Goal: Task Accomplishment & Management: Complete application form

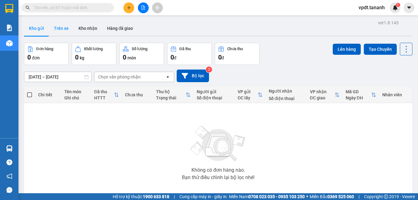
click at [68, 30] on button "Trên xe" at bounding box center [61, 28] width 25 height 15
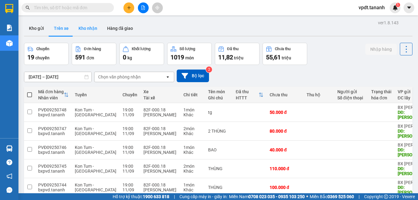
click at [90, 31] on button "Kho nhận" at bounding box center [88, 28] width 29 height 15
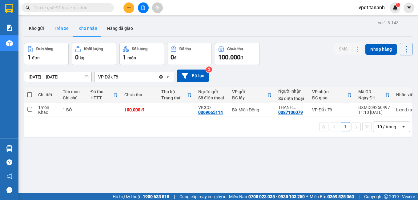
click at [55, 27] on button "Trên xe" at bounding box center [61, 28] width 25 height 15
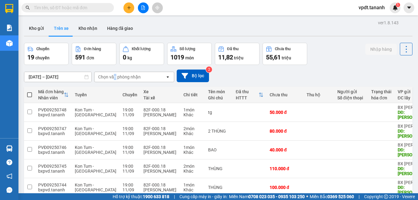
click at [115, 77] on div "Chọn văn phòng nhận" at bounding box center [119, 77] width 43 height 6
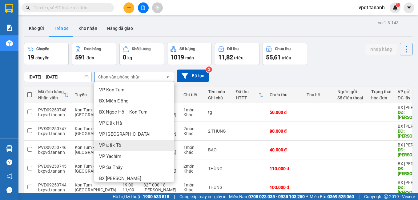
click at [128, 141] on div "VP Đắk Tô" at bounding box center [134, 145] width 80 height 11
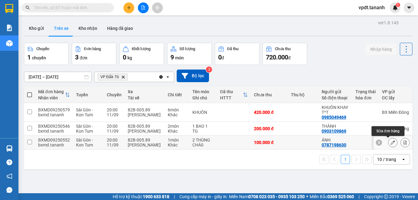
click at [391, 142] on icon at bounding box center [393, 142] width 4 height 4
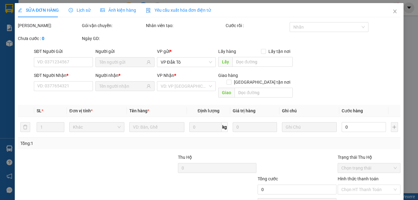
type input "0787198630"
type input "ÁNH"
type input "0853338729"
type input "THỌ ĐK TÔ"
type input "100.000"
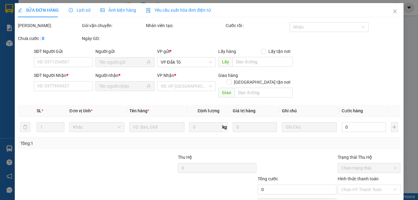
type input "100.000"
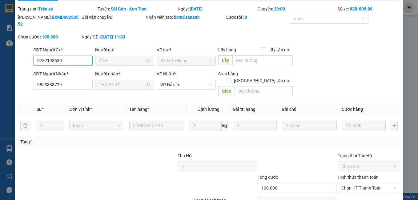
scroll to position [6, 0]
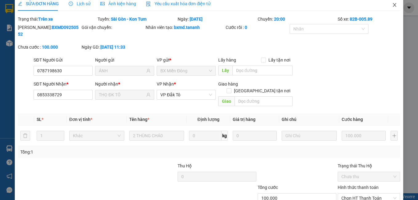
click at [389, 2] on span "Close" at bounding box center [394, 5] width 17 height 17
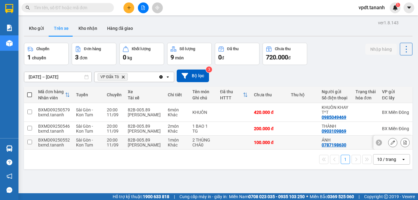
click at [118, 147] on div "11/09" at bounding box center [114, 145] width 15 height 5
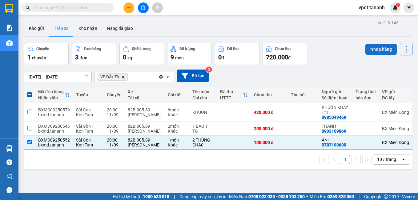
click at [377, 49] on button "Nhập hàng" at bounding box center [381, 49] width 31 height 11
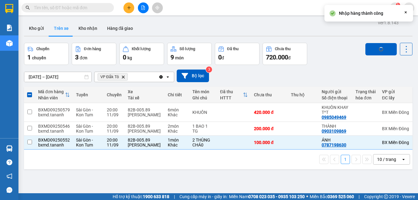
checkbox input "false"
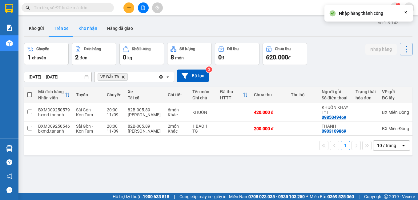
click at [90, 29] on button "Kho nhận" at bounding box center [88, 28] width 29 height 15
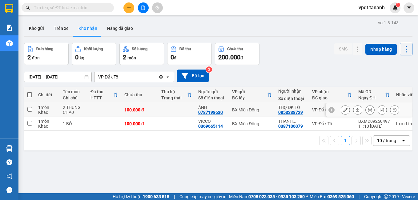
click at [30, 111] on input "checkbox" at bounding box center [29, 109] width 5 height 5
checkbox input "true"
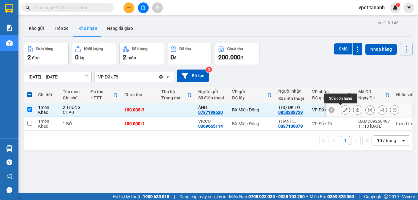
click at [343, 111] on icon at bounding box center [345, 110] width 4 height 4
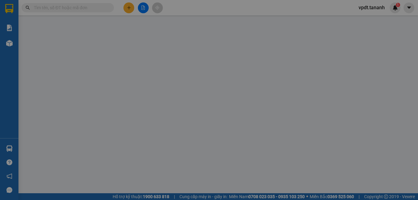
type input "0787198630"
type input "ÁNH"
type input "0853338729"
type input "THỌ ĐK TÔ"
type input "100.000"
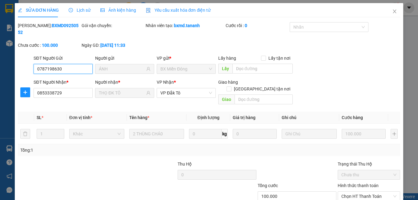
scroll to position [29, 0]
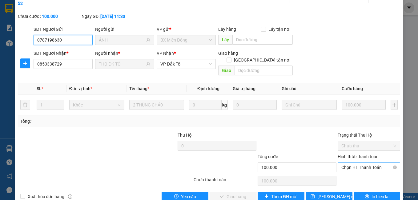
click at [356, 163] on span "Chọn HT Thanh Toán" at bounding box center [369, 167] width 55 height 9
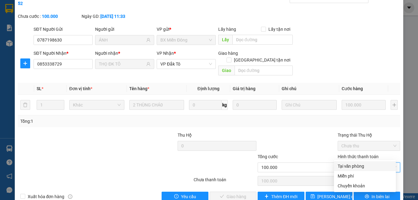
click at [355, 165] on div "Tại văn phòng" at bounding box center [365, 166] width 55 height 7
type input "0"
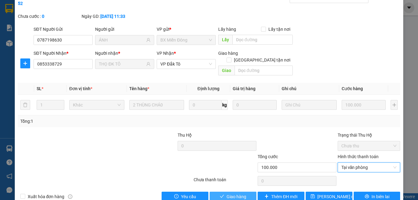
click at [238, 193] on span "Giao hàng" at bounding box center [237, 196] width 20 height 7
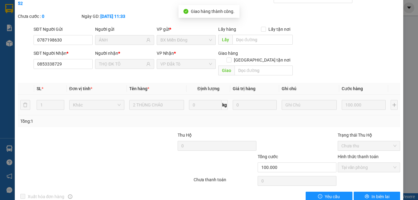
scroll to position [0, 0]
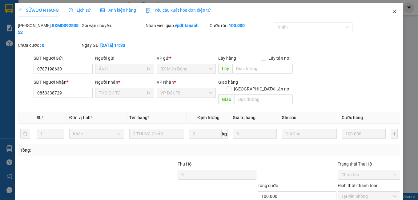
click at [392, 13] on icon "close" at bounding box center [394, 11] width 5 height 5
